Goal: Task Accomplishment & Management: Manage account settings

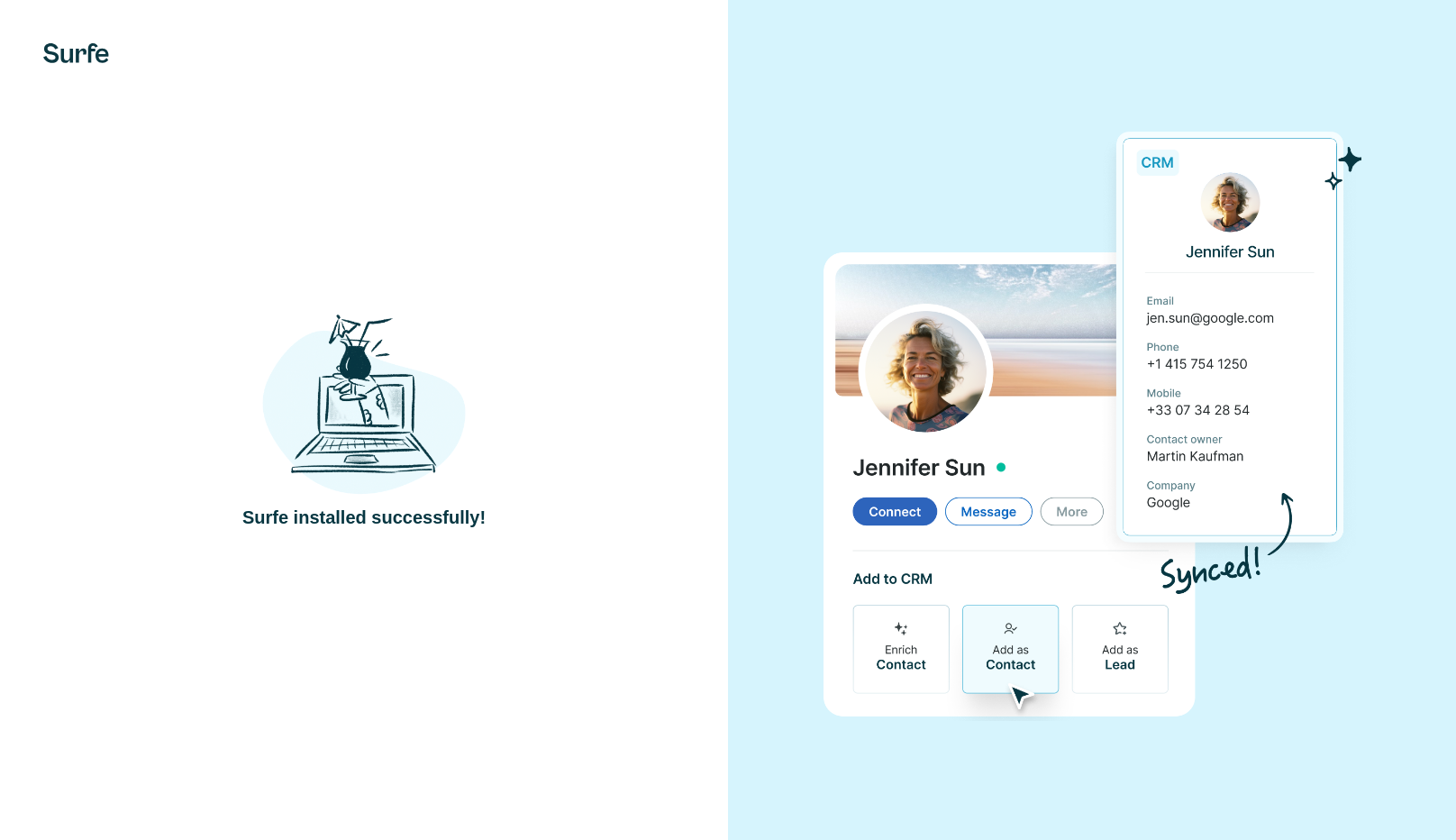
click at [515, 507] on div "Surfe installed successfully!" at bounding box center [363, 420] width 655 height 221
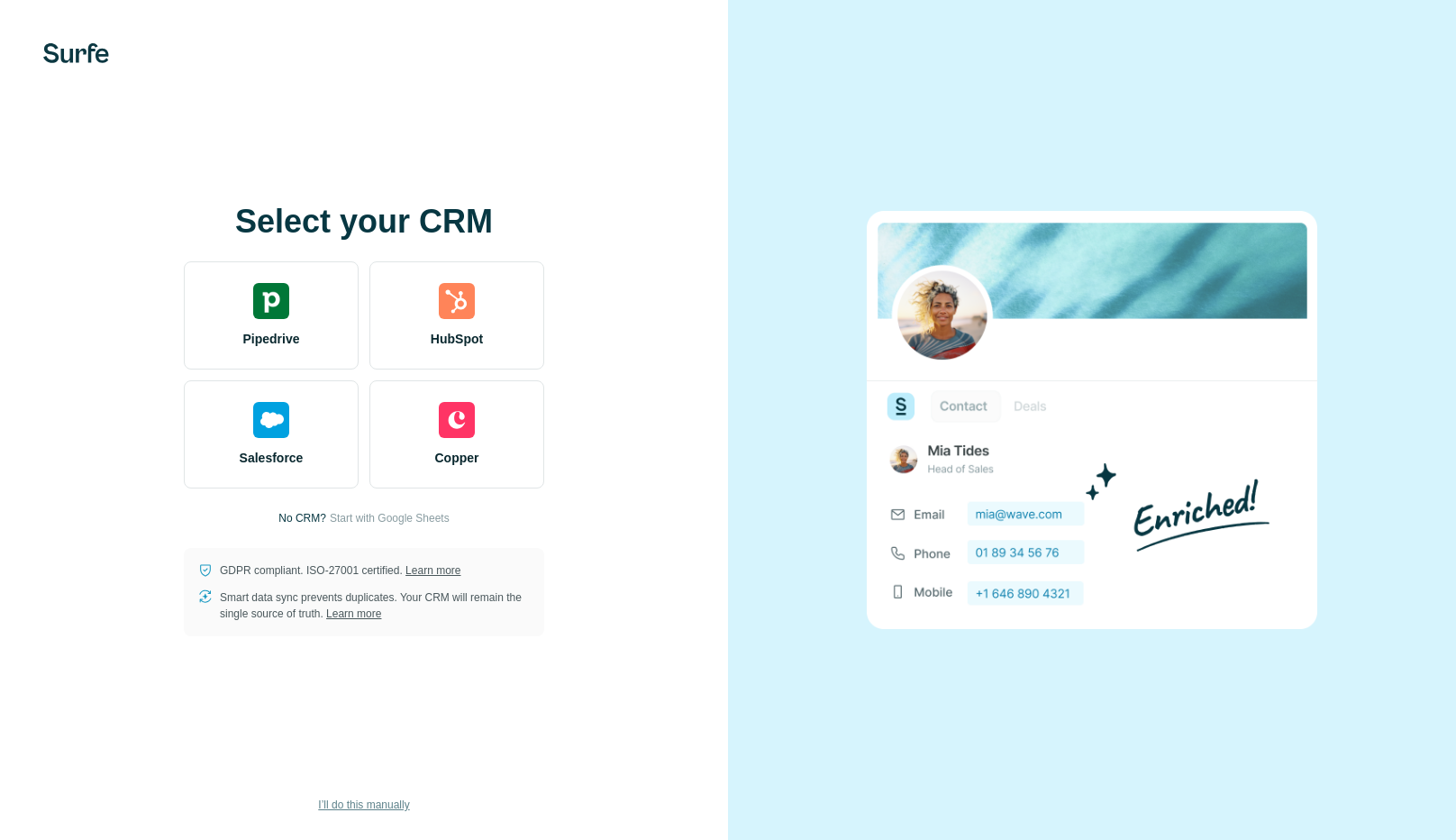
click at [398, 797] on span "I’ll do this manually" at bounding box center [363, 804] width 91 height 16
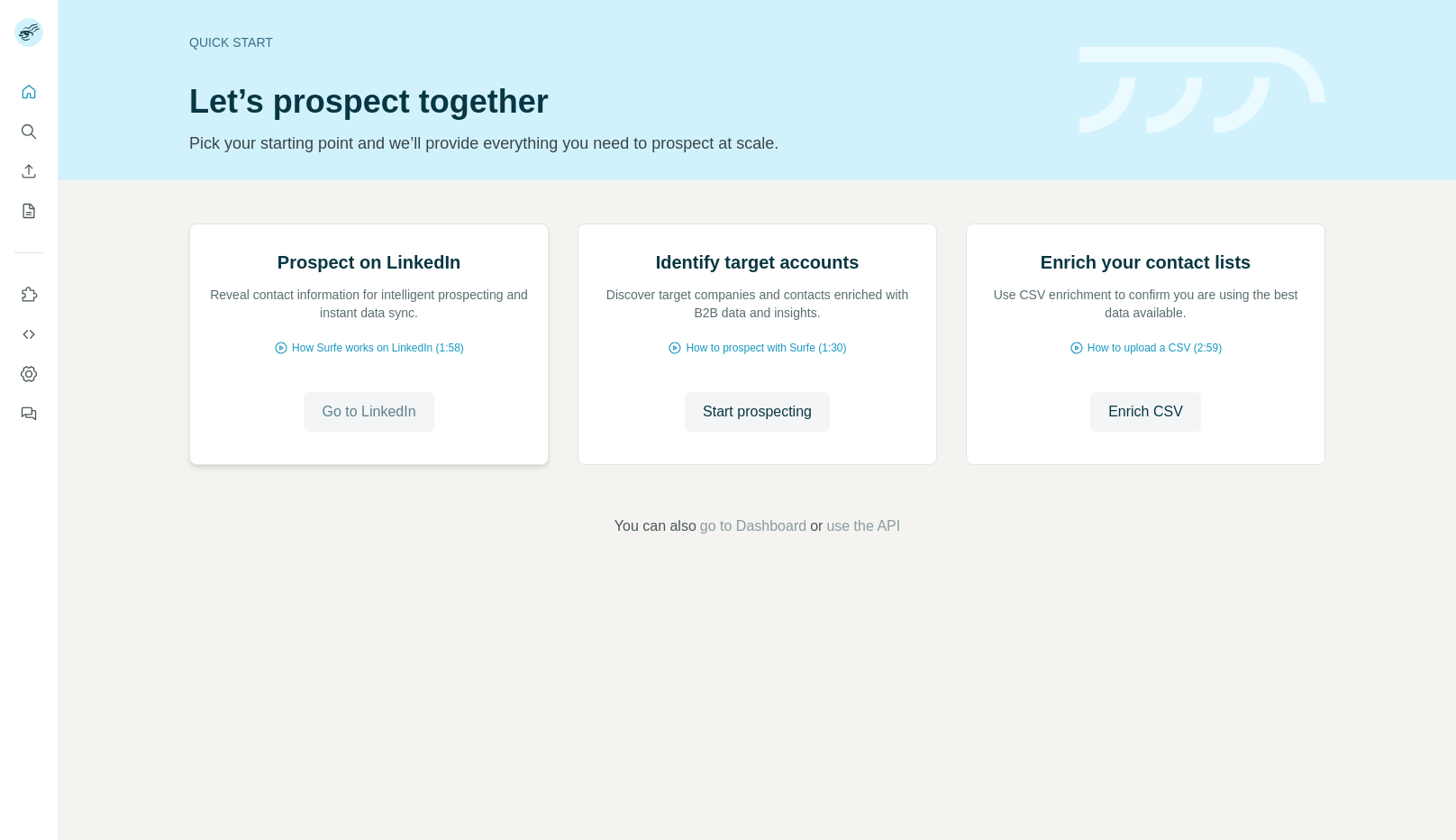
click at [407, 423] on span "Go to LinkedIn" at bounding box center [368, 411] width 93 height 21
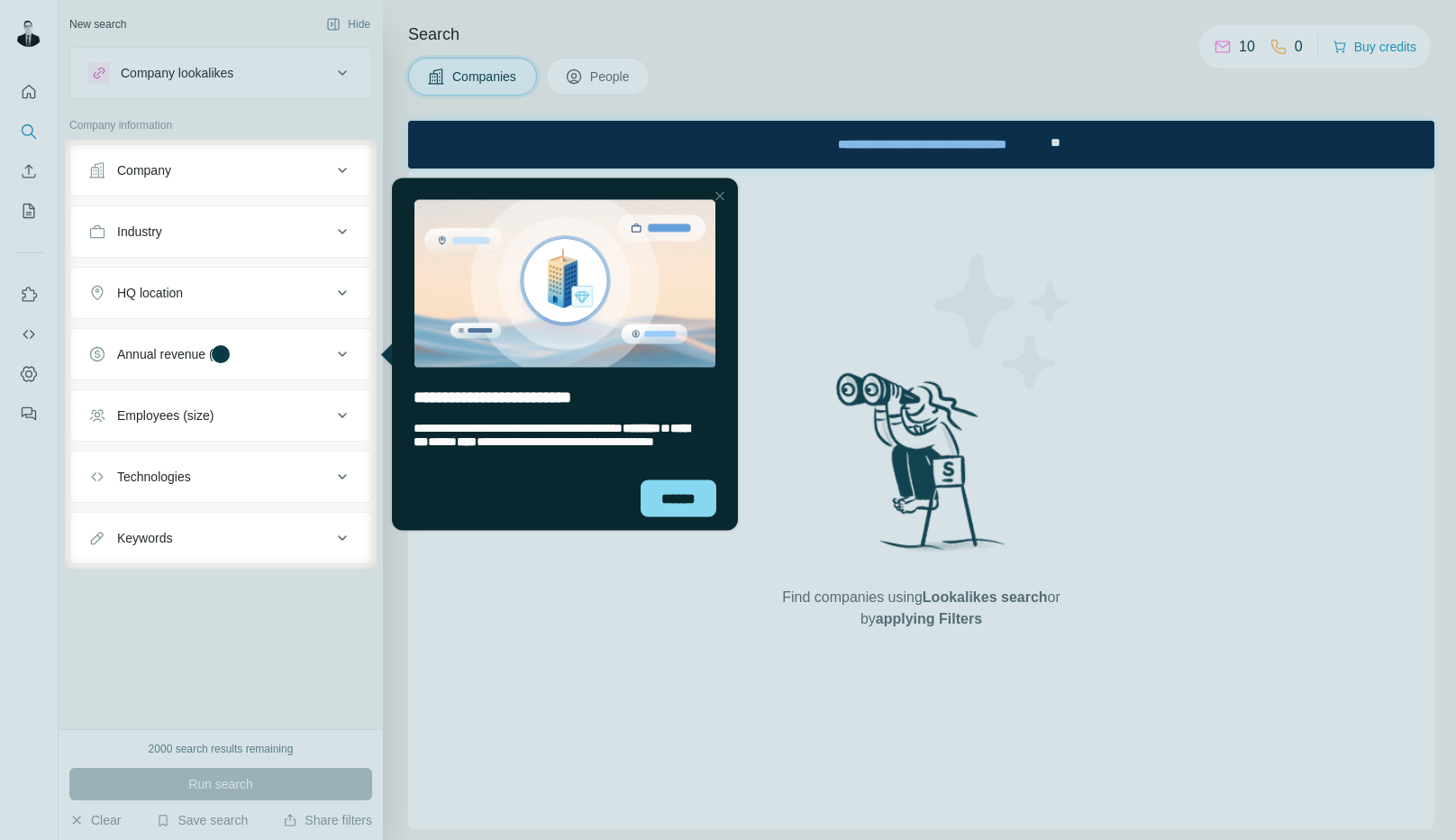
click at [28, 37] on div at bounding box center [728, 69] width 1456 height 139
click at [677, 491] on div "******" at bounding box center [678, 498] width 76 height 37
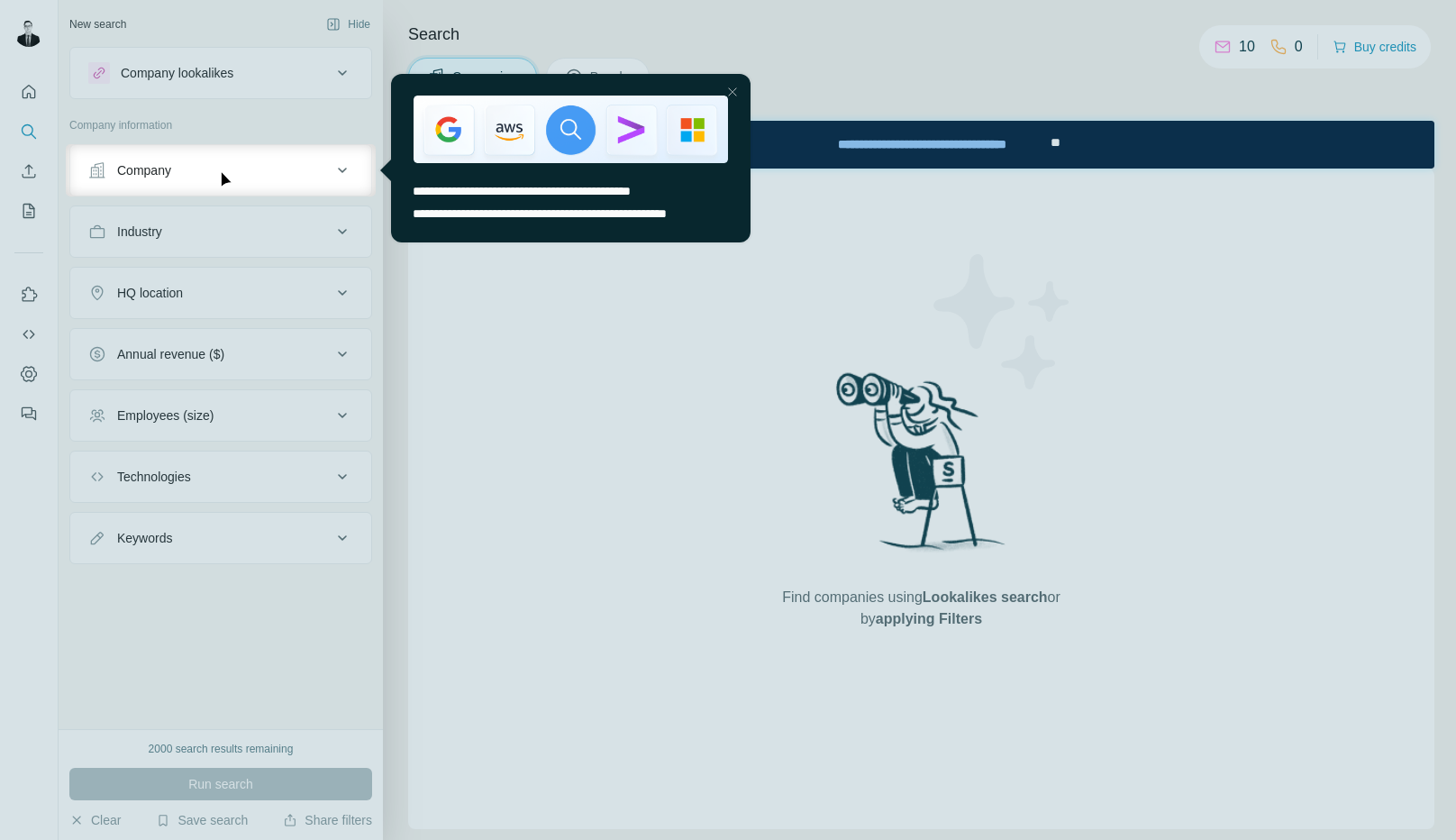
click at [33, 88] on div at bounding box center [728, 72] width 1456 height 144
click at [732, 86] on div at bounding box center [732, 91] width 21 height 21
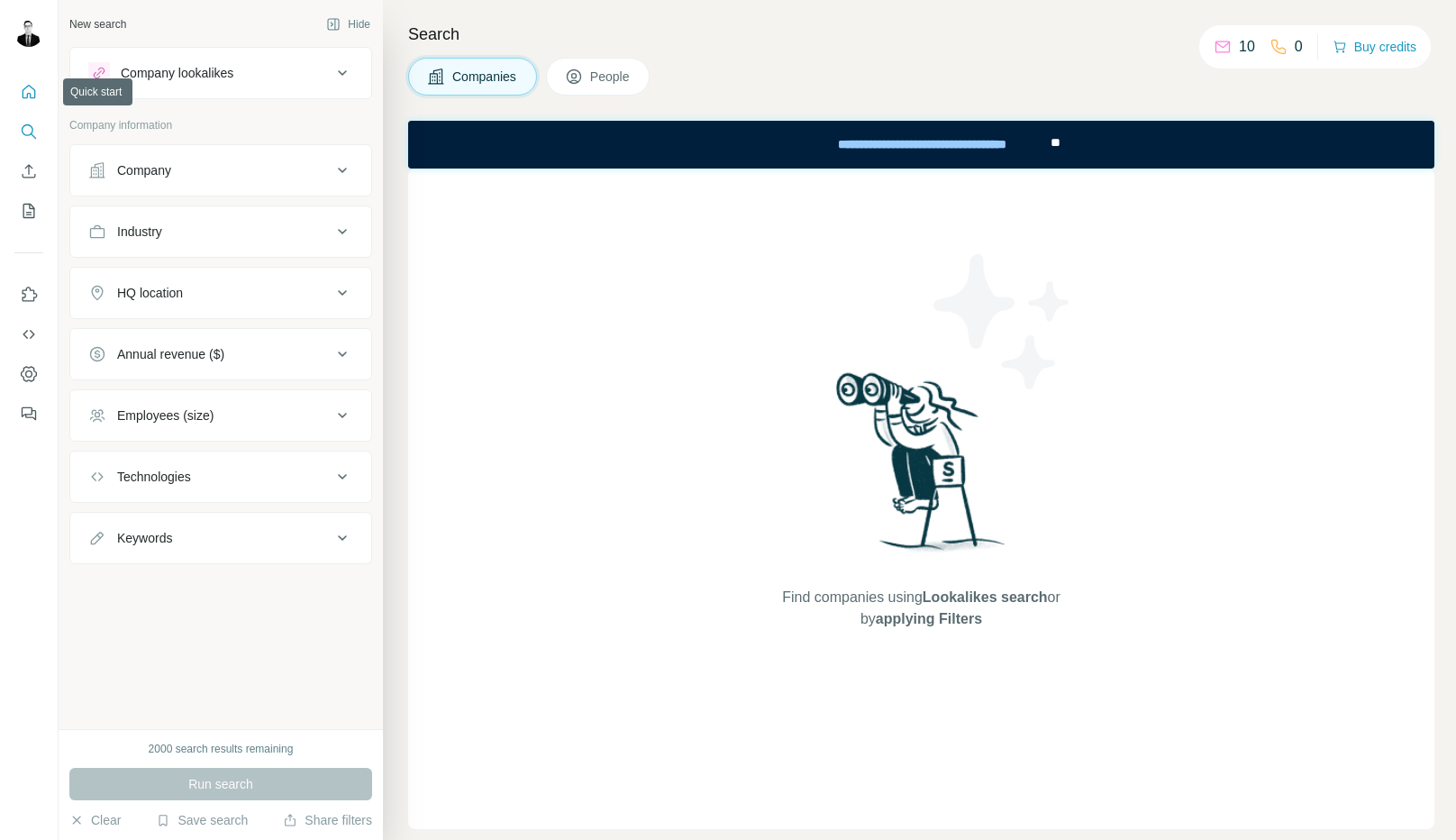
click at [28, 94] on icon "Quick start" at bounding box center [29, 91] width 18 height 18
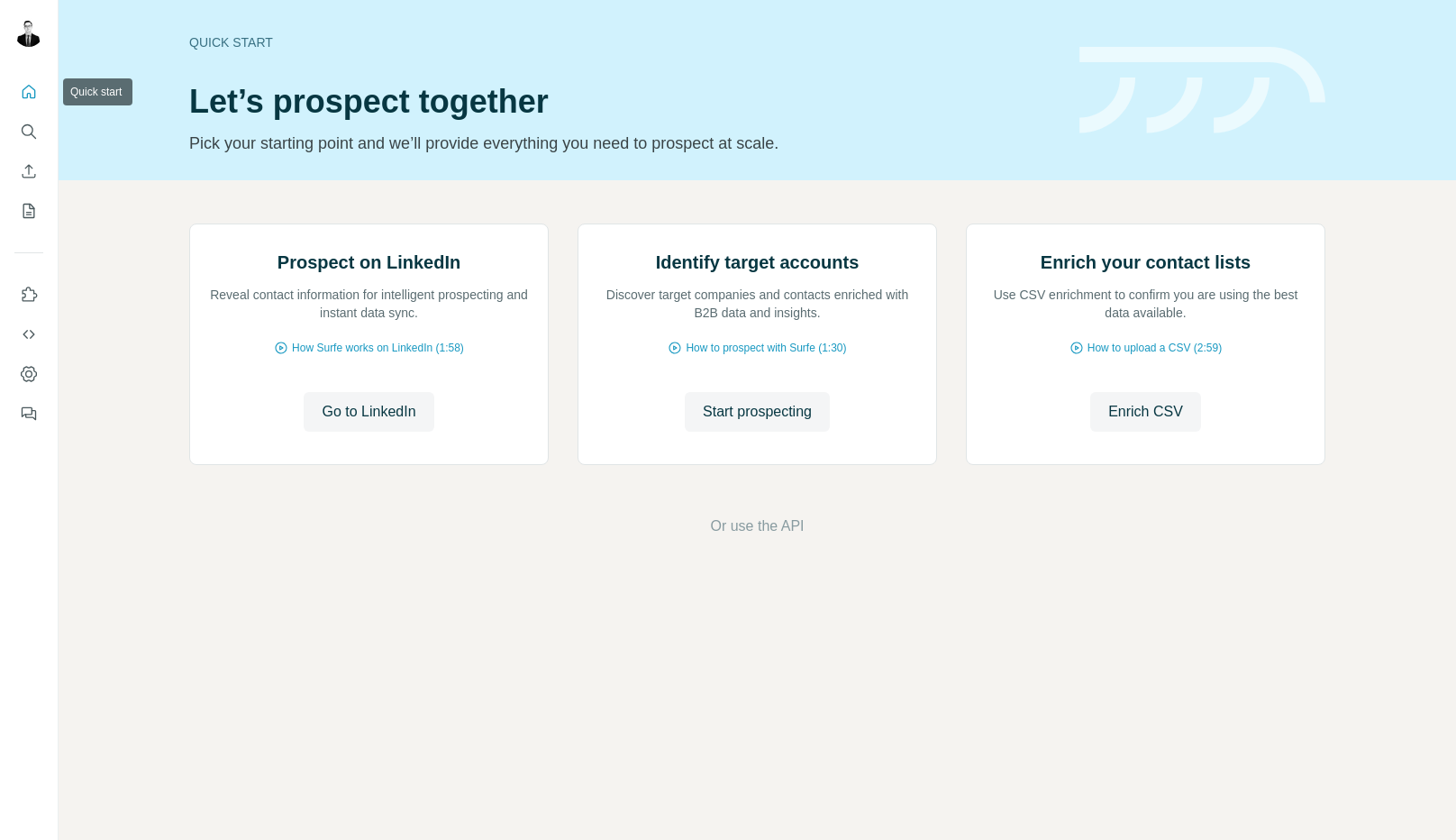
click at [28, 94] on icon "Quick start" at bounding box center [29, 91] width 18 height 18
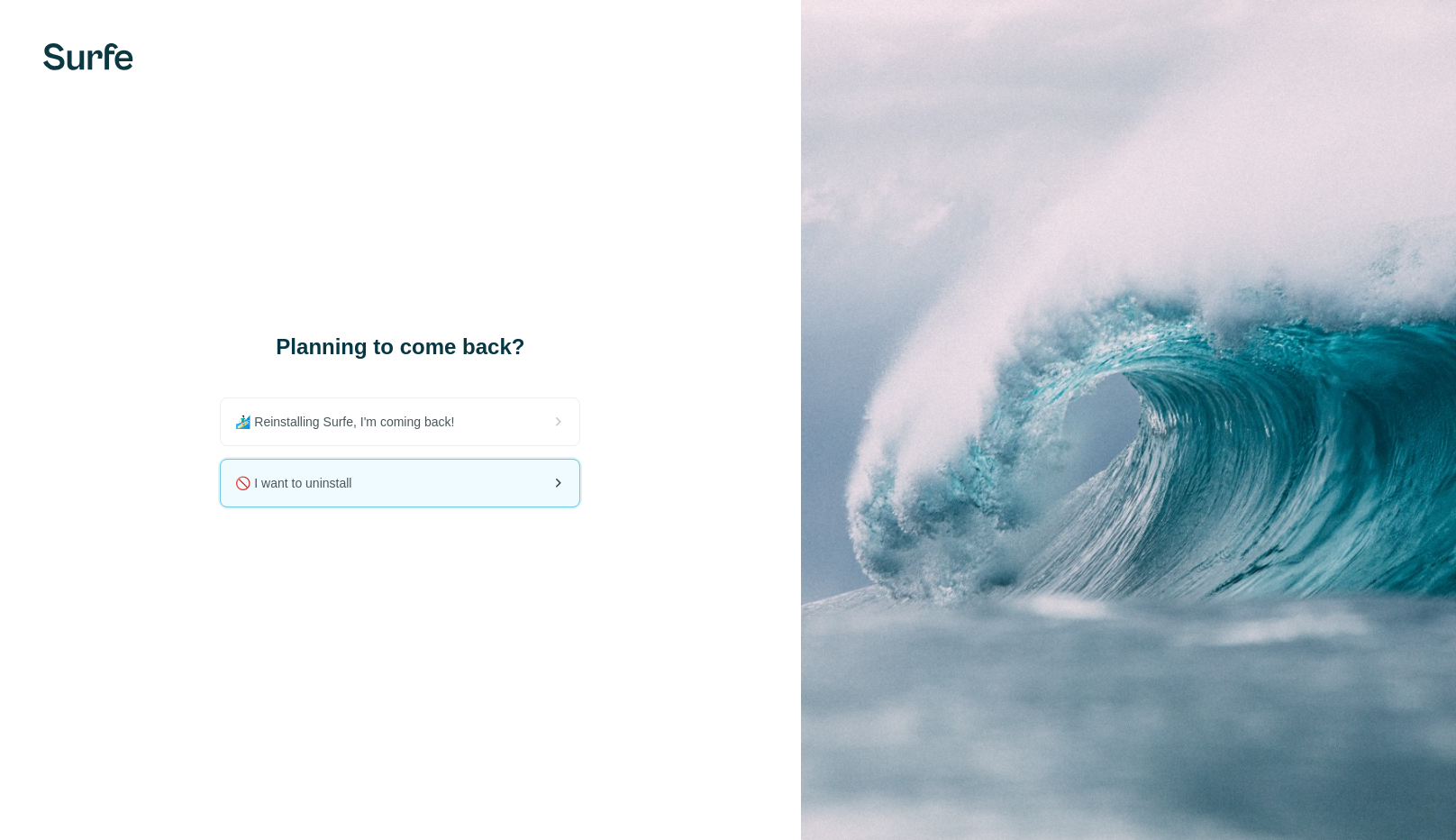
click at [455, 506] on div "🚫 I want to uninstall" at bounding box center [400, 482] width 358 height 47
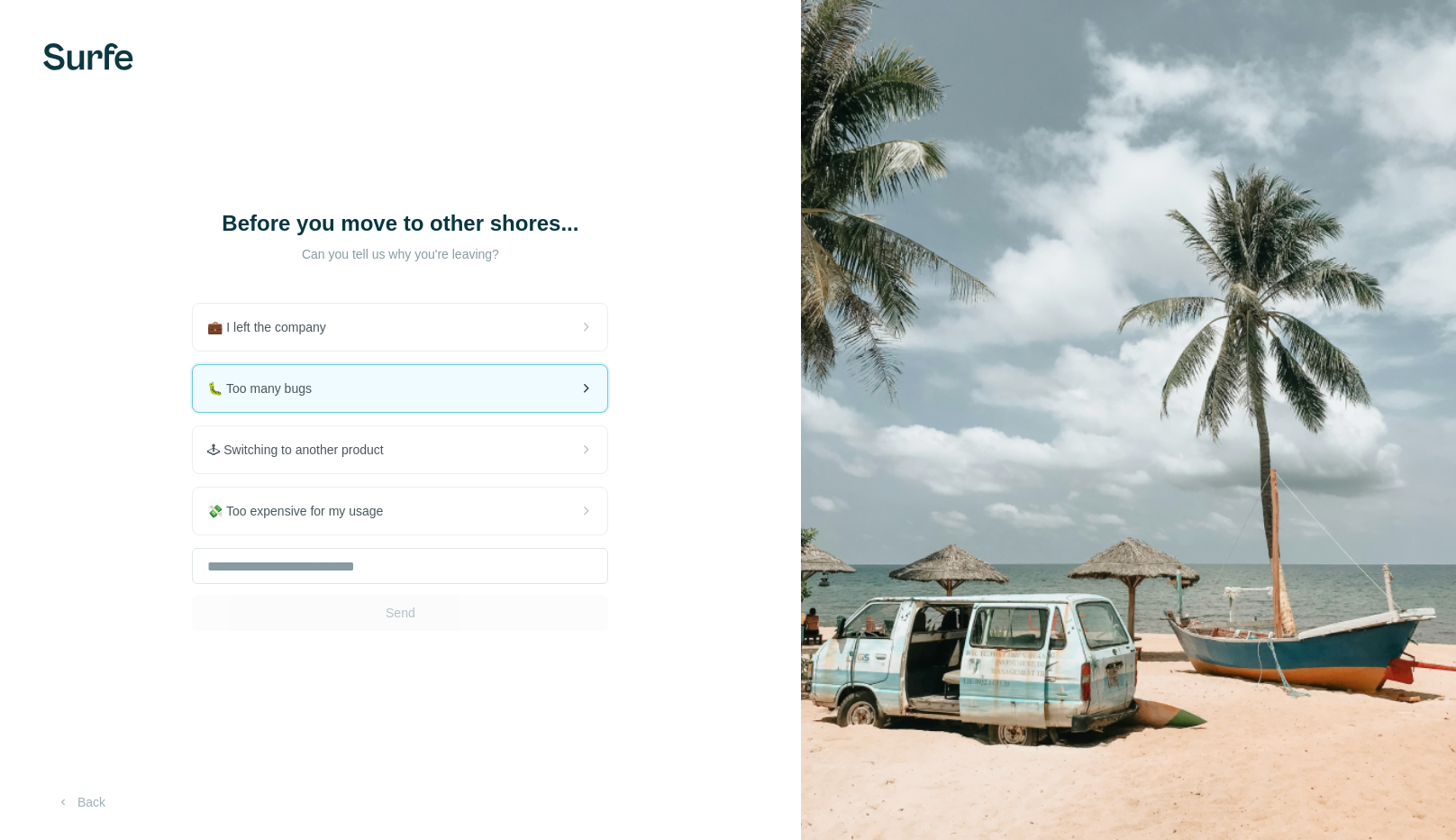
click at [407, 377] on div "🐛 Too many bugs" at bounding box center [400, 388] width 414 height 47
